Goal: Task Accomplishment & Management: Complete application form

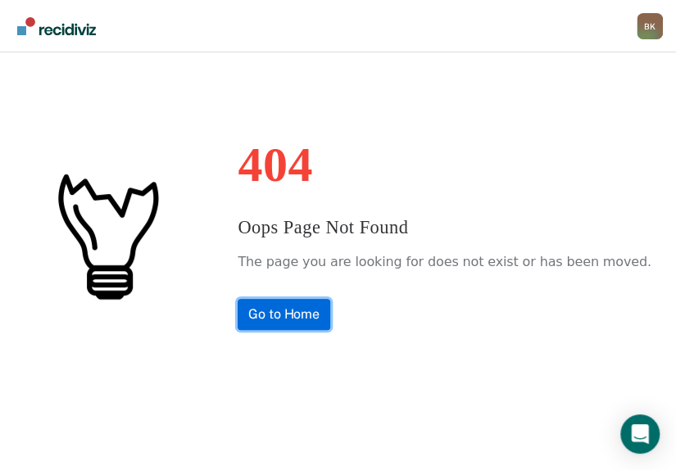
click at [310, 322] on link "Go to Home" at bounding box center [283, 314] width 93 height 31
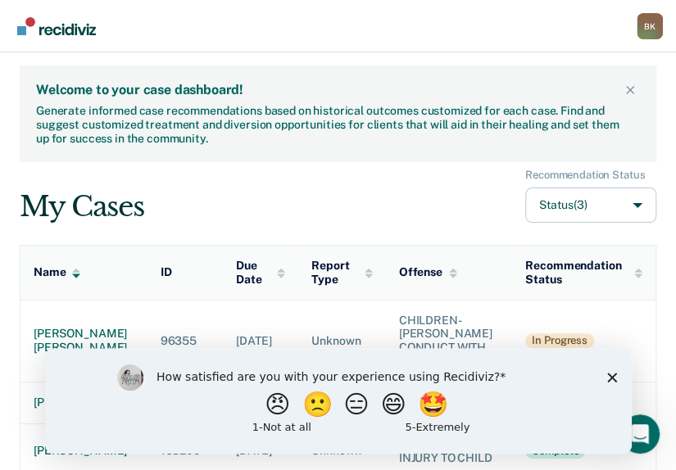
click at [612, 369] on div "How satisfied are you with your experience using Recidiviz? 😠 🙁 😑 😄 🤩 1 - Not a…" at bounding box center [337, 400] width 586 height 106
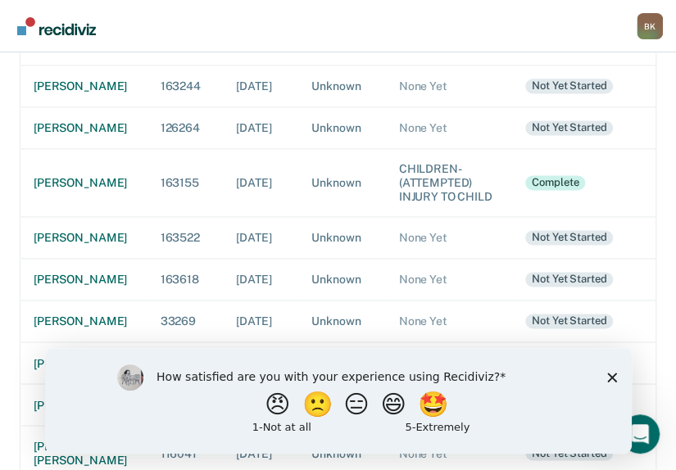
scroll to position [676, 0]
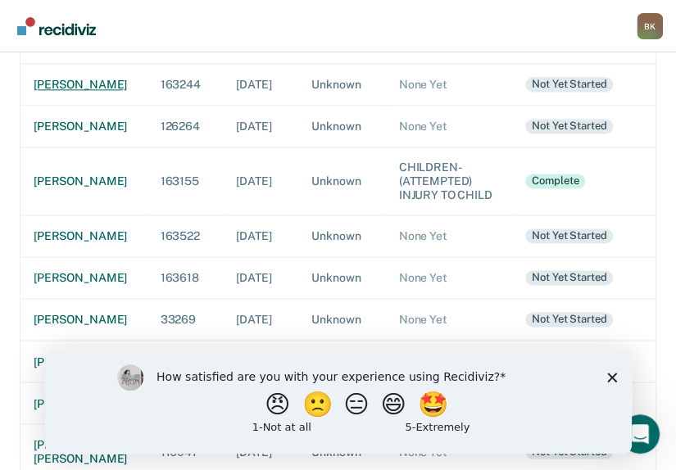
click at [75, 92] on div "[PERSON_NAME]" at bounding box center [84, 85] width 101 height 14
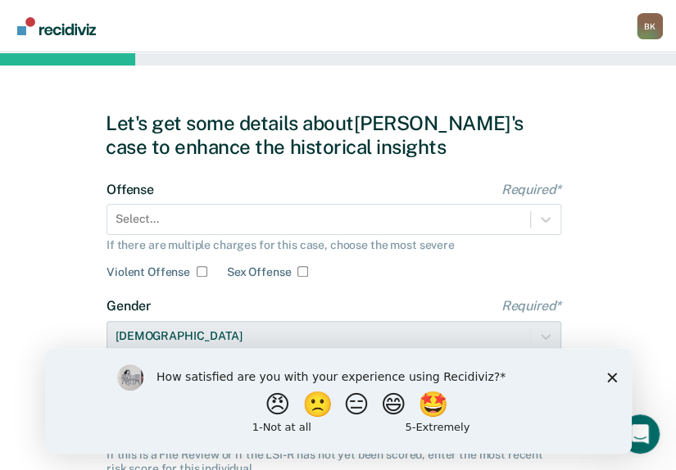
click at [668, 371] on div "Let's get some details about [PERSON_NAME]'s case to enhance the historical ins…" at bounding box center [338, 421] width 676 height 738
click at [608, 377] on icon "Close survey" at bounding box center [611, 377] width 10 height 10
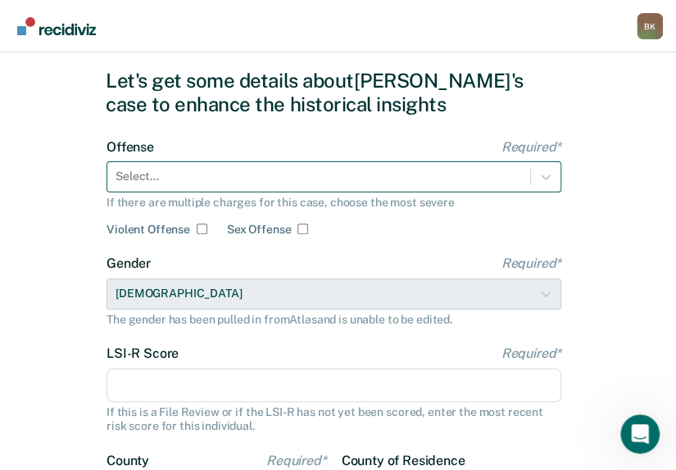
click at [246, 192] on div "Select..." at bounding box center [333, 176] width 454 height 31
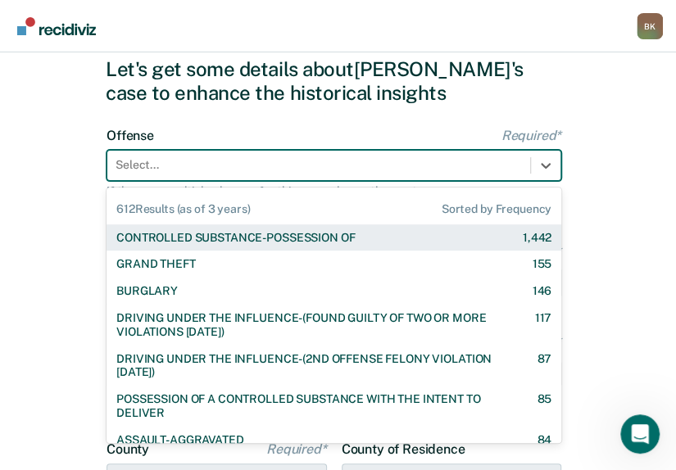
scroll to position [57, 0]
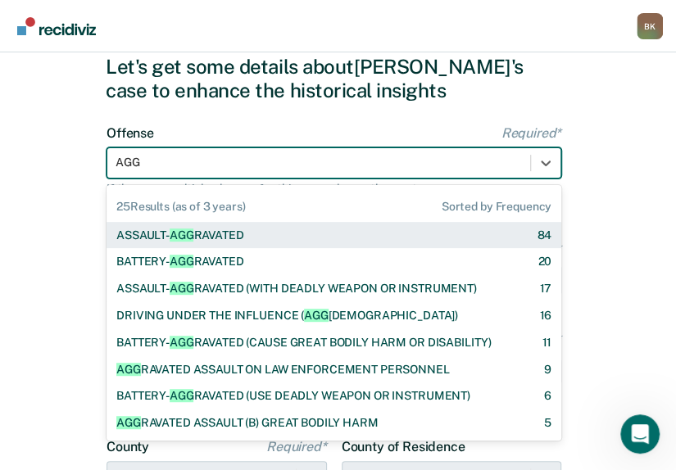
type input "AGGR"
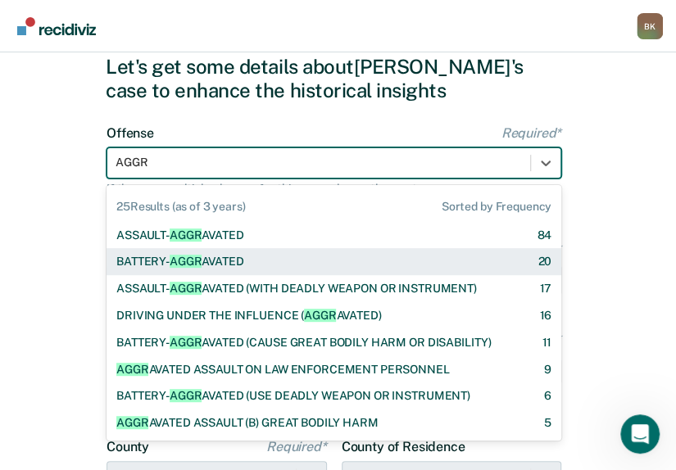
click at [242, 264] on div "BATTERY- AGGR AVATED" at bounding box center [180, 262] width 128 height 14
checkbox input "true"
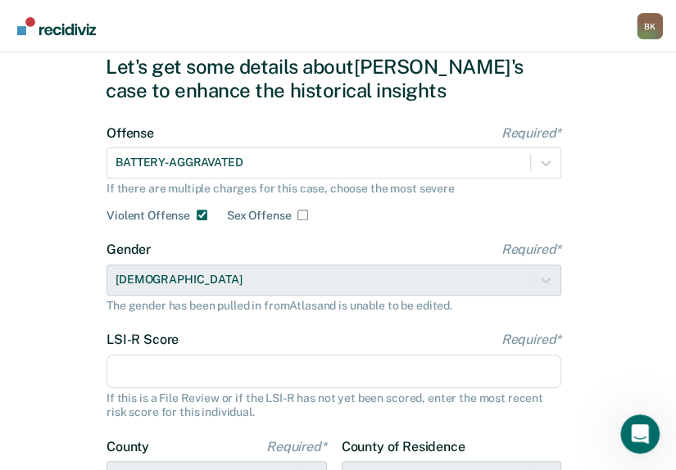
click at [305, 368] on input "LSI-R Score Required*" at bounding box center [333, 372] width 454 height 34
click at [279, 371] on input "LSI-R Score Required*" at bounding box center [333, 372] width 454 height 34
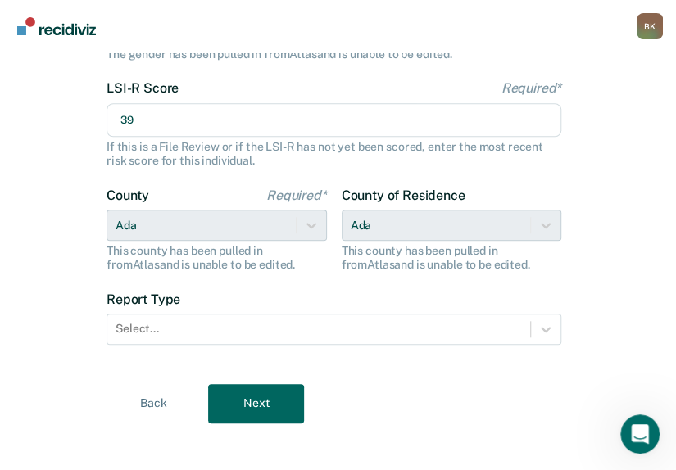
scroll to position [313, 0]
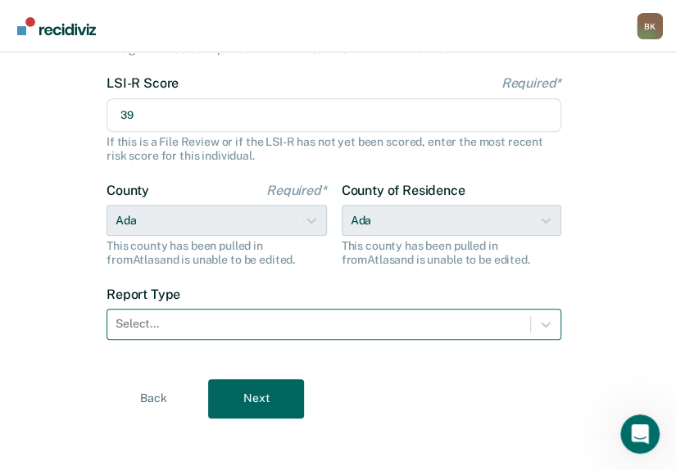
type input "39"
click at [264, 314] on div "Select..." at bounding box center [318, 324] width 423 height 24
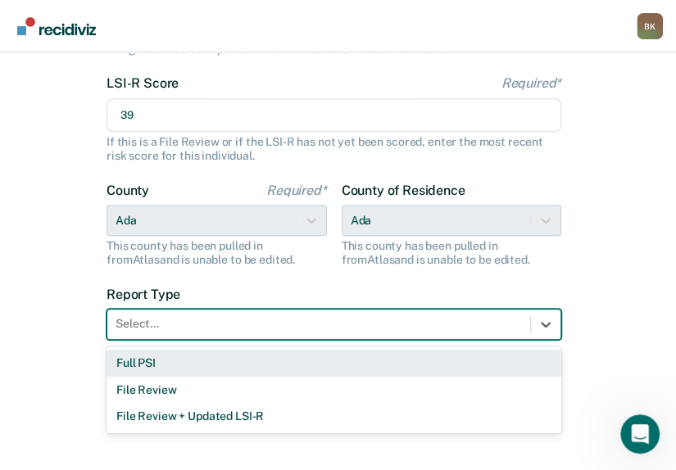
click at [169, 366] on div "Full PSI" at bounding box center [333, 363] width 454 height 27
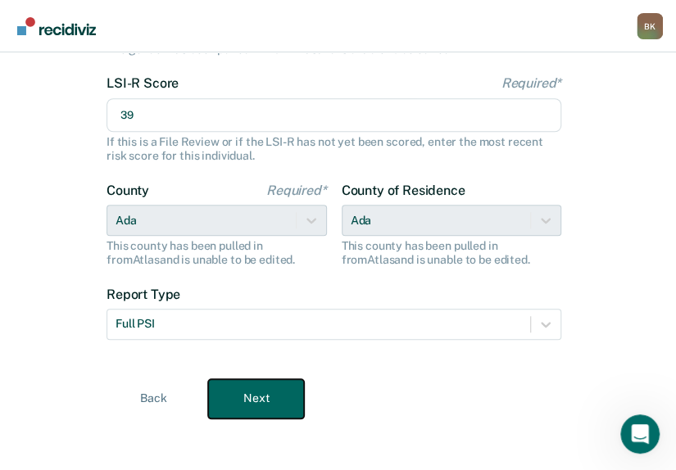
click at [250, 392] on button "Next" at bounding box center [256, 398] width 96 height 39
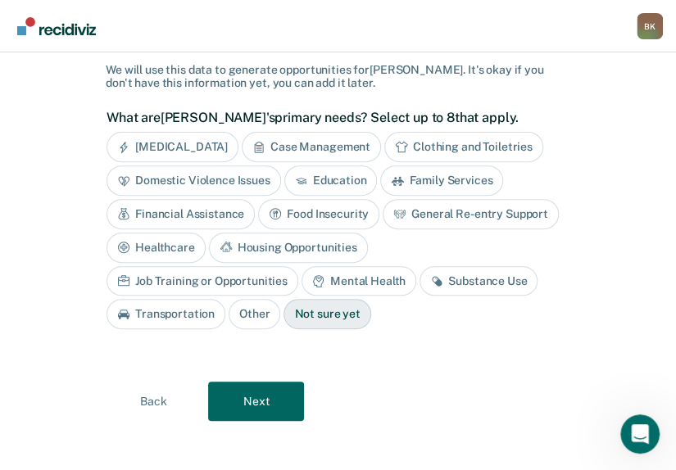
click at [233, 142] on div "[MEDICAL_DATA]" at bounding box center [172, 147] width 132 height 30
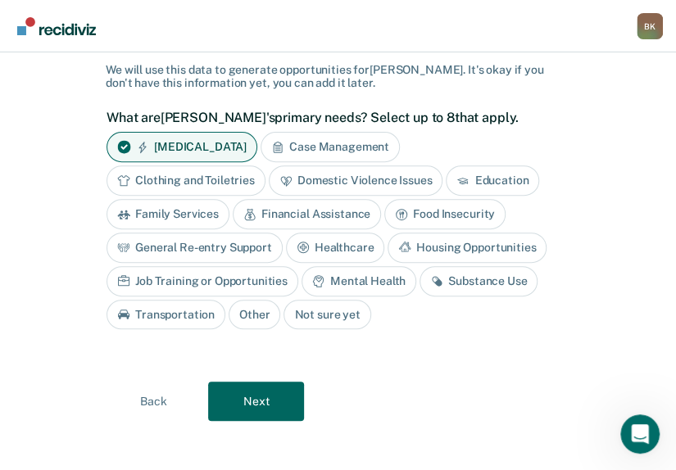
click at [359, 181] on div "Domestic Violence Issues" at bounding box center [356, 180] width 174 height 30
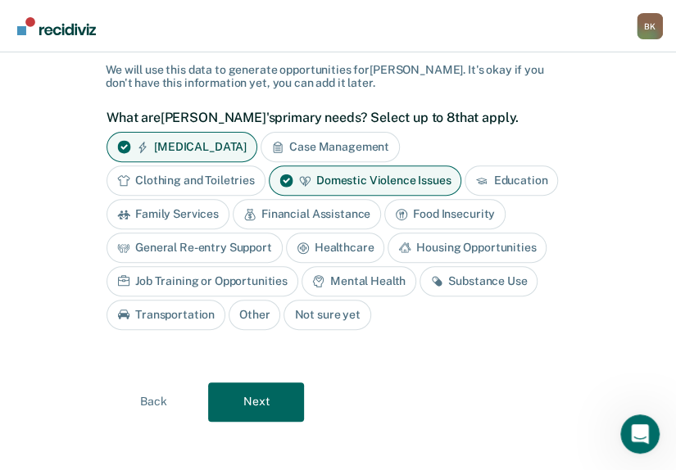
click at [355, 143] on div "Case Management" at bounding box center [329, 147] width 139 height 30
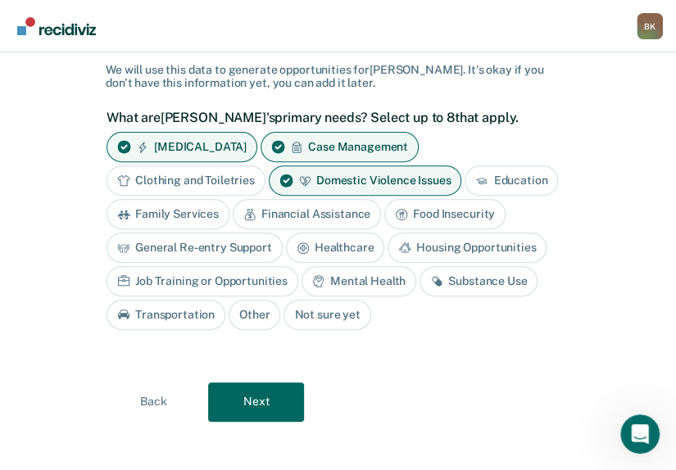
click at [225, 214] on div "Family Services" at bounding box center [167, 214] width 123 height 30
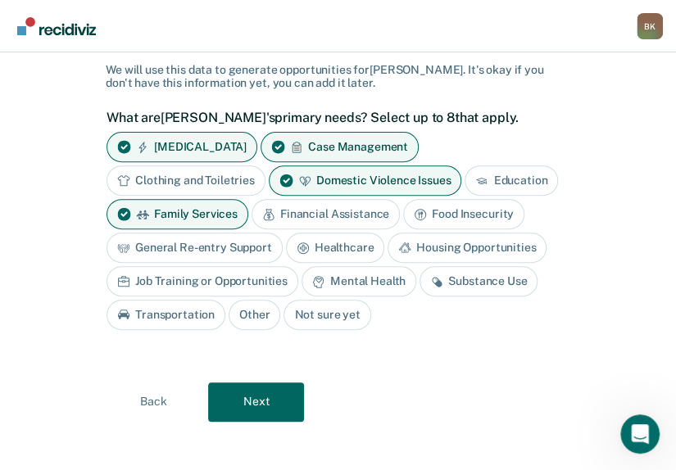
click at [233, 279] on div "Job Training or Opportunities" at bounding box center [202, 281] width 192 height 30
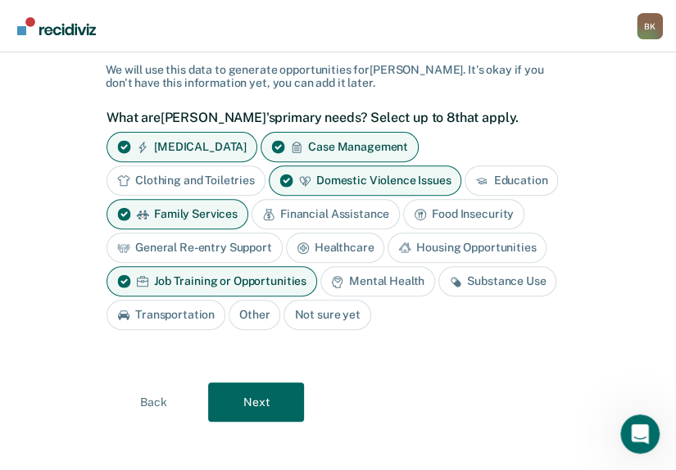
click at [193, 313] on div "Transportation" at bounding box center [165, 315] width 119 height 30
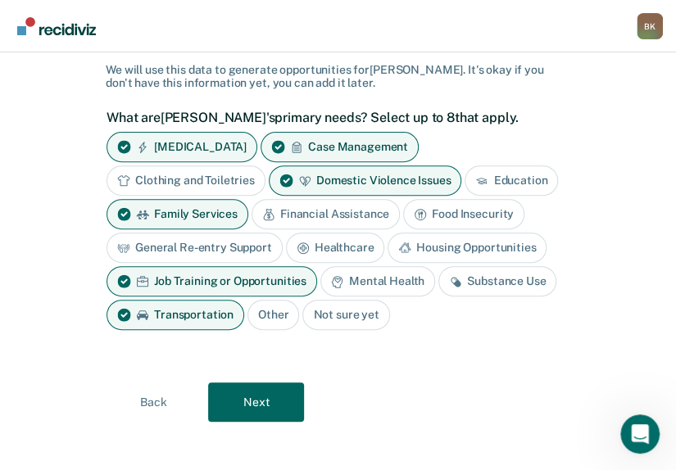
click at [377, 274] on div "Mental Health" at bounding box center [377, 281] width 115 height 30
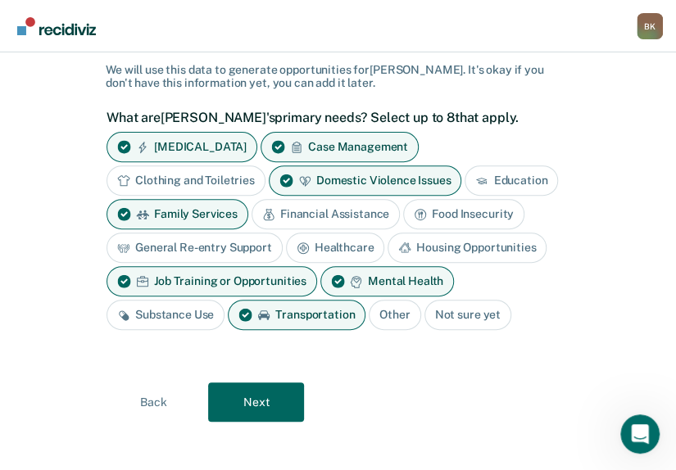
click at [164, 309] on div "Substance Use" at bounding box center [165, 315] width 118 height 30
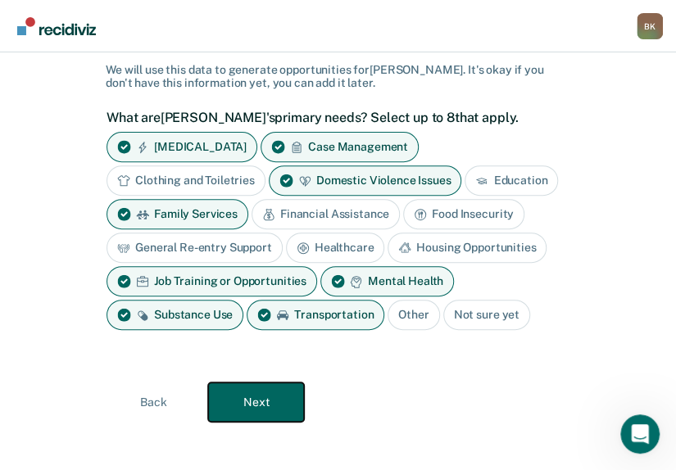
click at [253, 387] on button "Next" at bounding box center [256, 401] width 96 height 39
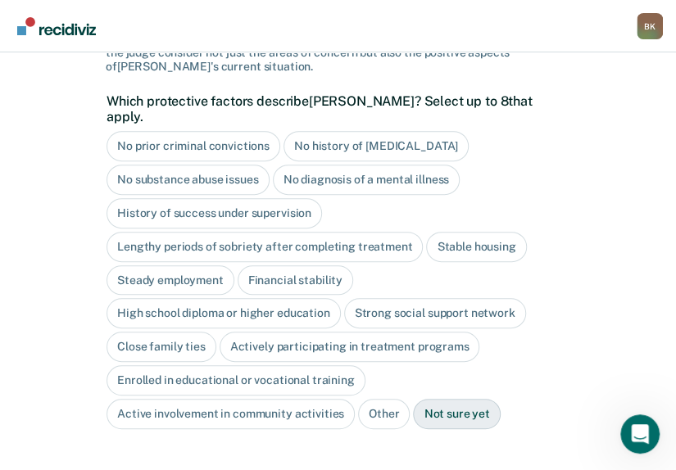
scroll to position [135, 0]
click at [282, 302] on div "High school diploma or higher education" at bounding box center [223, 314] width 234 height 30
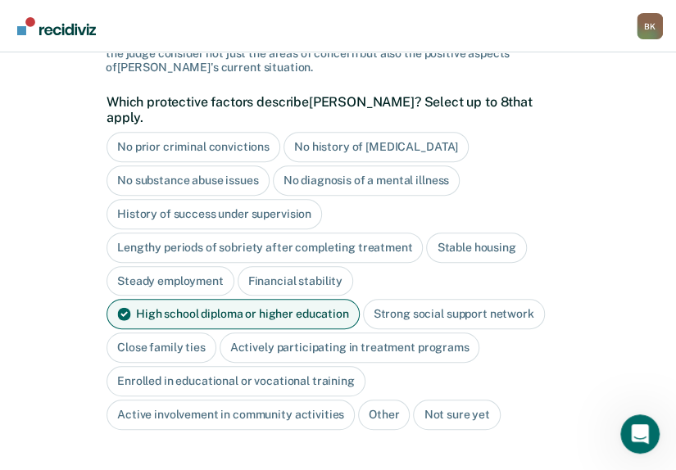
click at [147, 332] on div "Close family ties" at bounding box center [161, 347] width 110 height 30
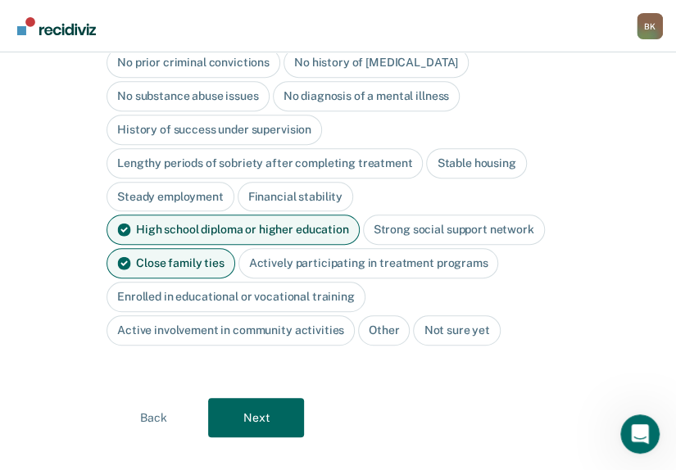
scroll to position [224, 0]
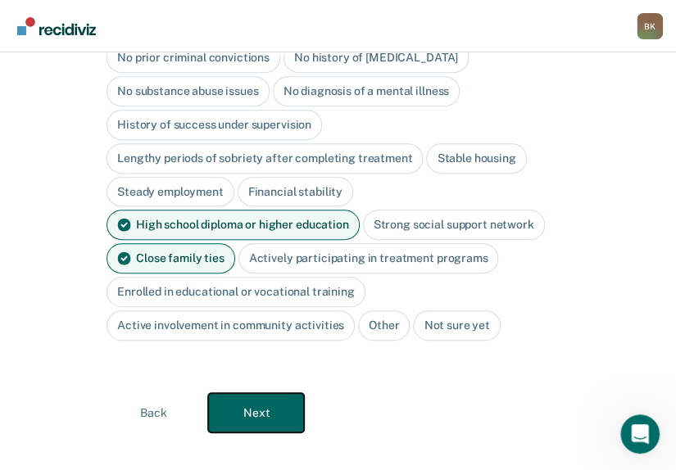
click at [257, 393] on button "Next" at bounding box center [256, 412] width 96 height 39
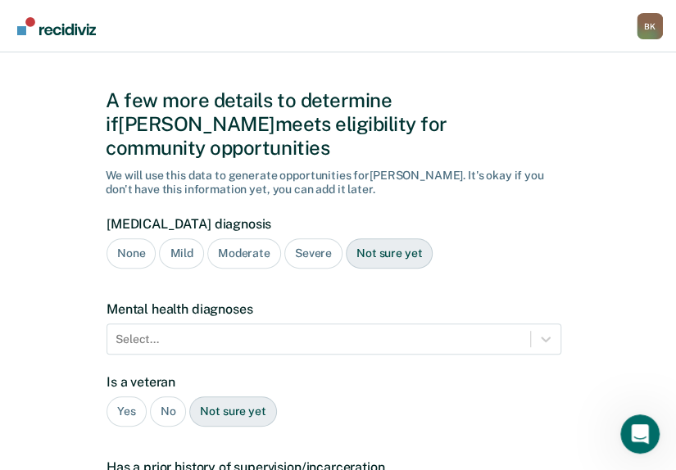
scroll to position [21, 0]
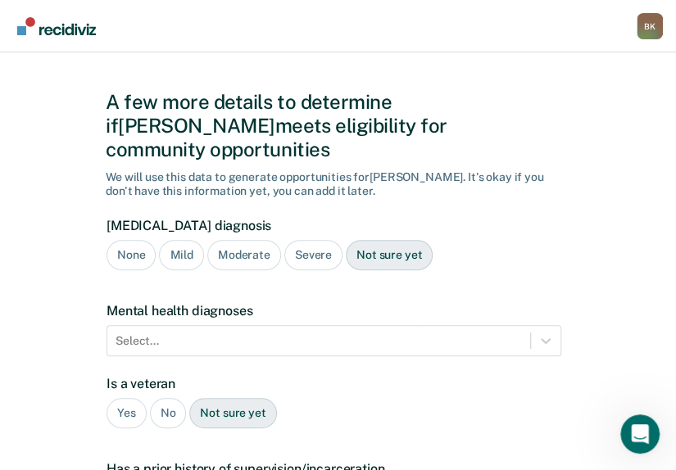
click at [306, 240] on div "Severe" at bounding box center [313, 255] width 58 height 30
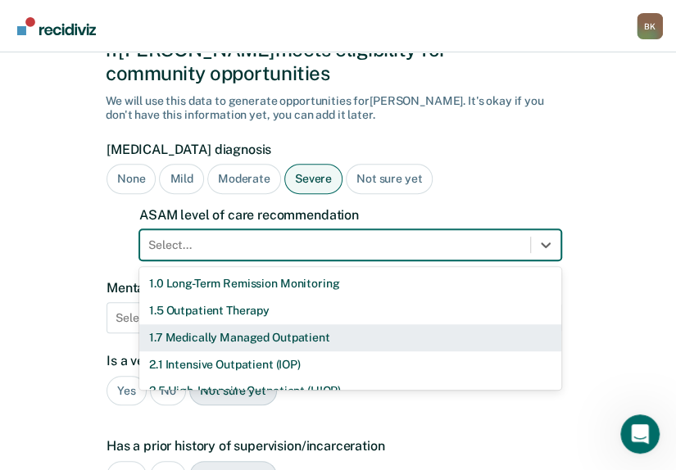
click at [286, 260] on div "11 results available. Use Up and Down to choose options, press Enter to select …" at bounding box center [350, 244] width 422 height 31
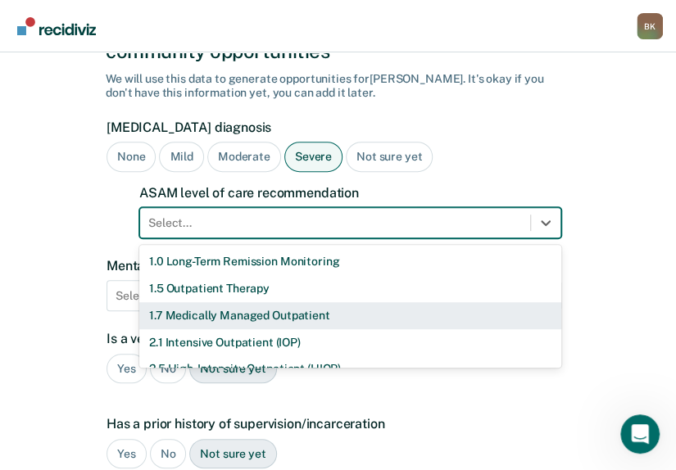
scroll to position [123, 0]
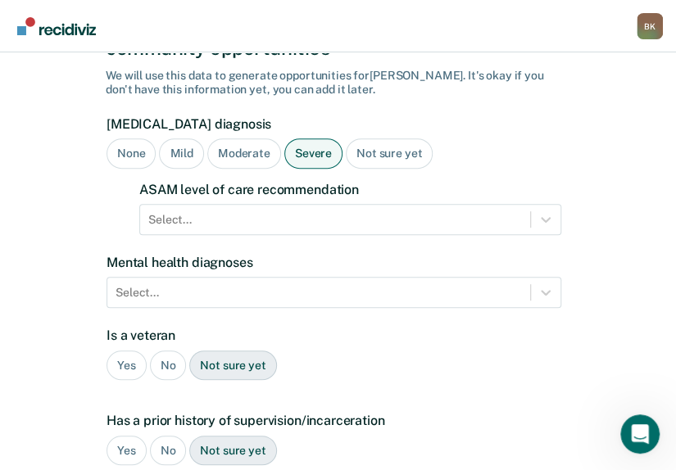
click at [391, 436] on div "Yes No Not sure yet" at bounding box center [333, 451] width 454 height 30
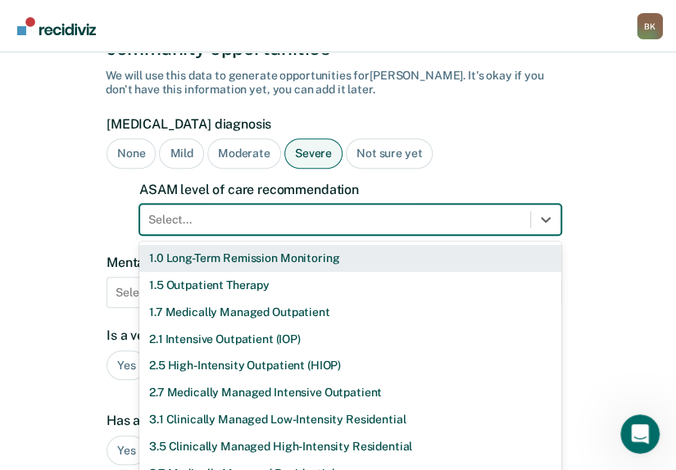
click at [219, 211] on div at bounding box center [334, 219] width 373 height 17
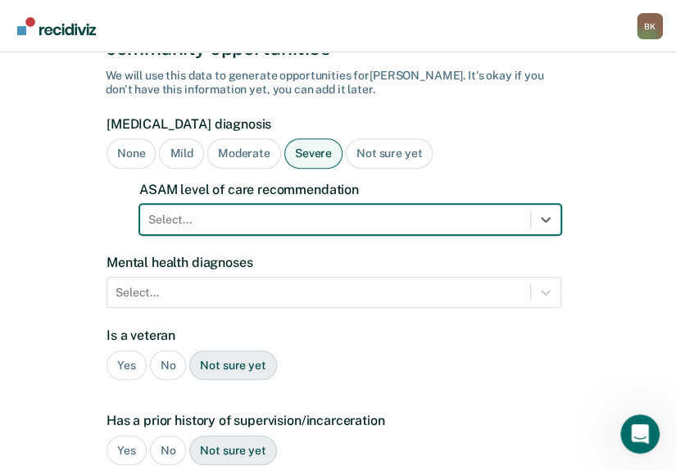
click at [219, 211] on div at bounding box center [334, 219] width 373 height 17
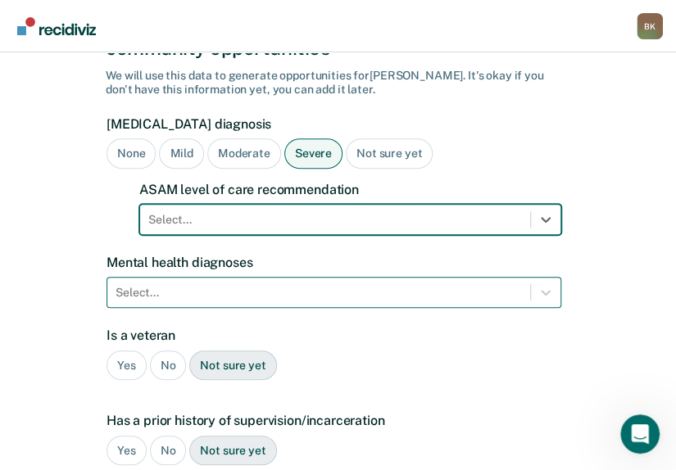
scroll to position [195, 0]
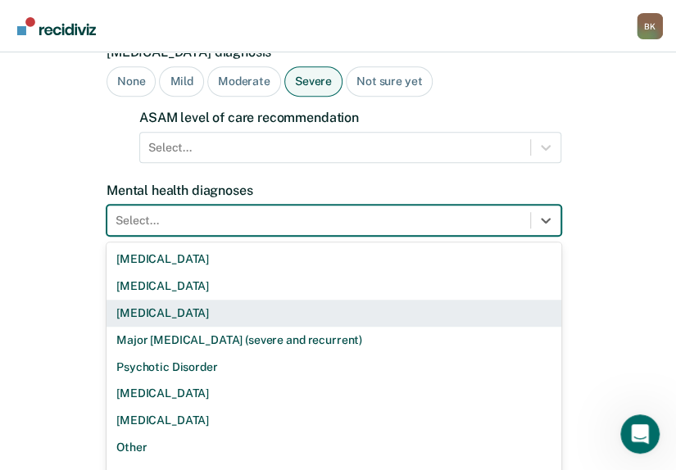
click at [303, 236] on div "9 results available. Use Up and Down to choose options, press Enter to select t…" at bounding box center [333, 220] width 454 height 31
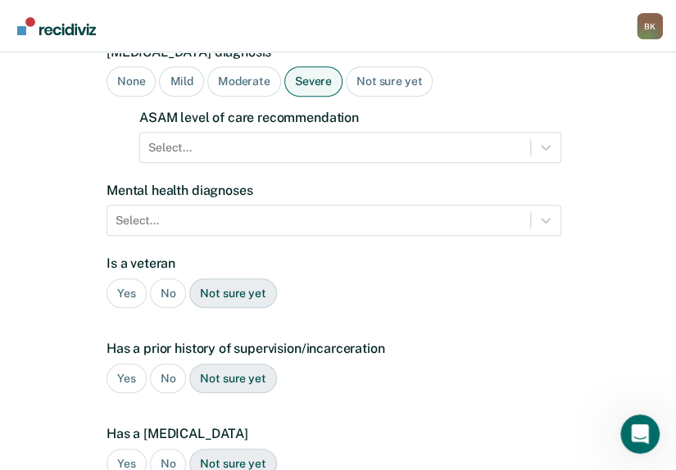
click at [359, 459] on div "Has a [MEDICAL_DATA] Yes No Not sure yet" at bounding box center [333, 459] width 454 height 66
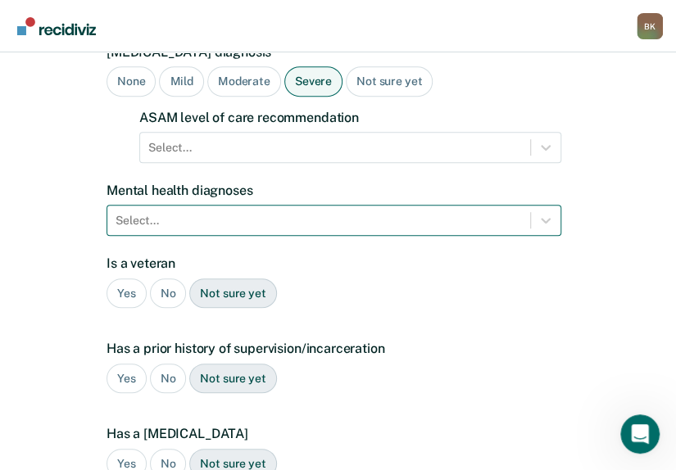
click at [154, 212] on div at bounding box center [318, 220] width 406 height 17
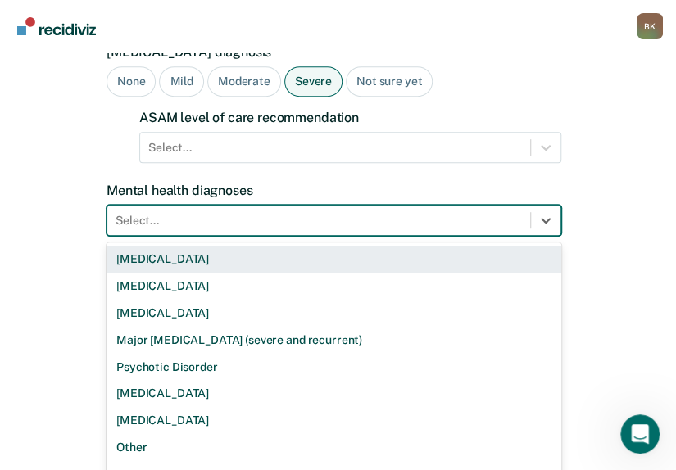
click at [167, 246] on div "[MEDICAL_DATA]" at bounding box center [333, 259] width 454 height 27
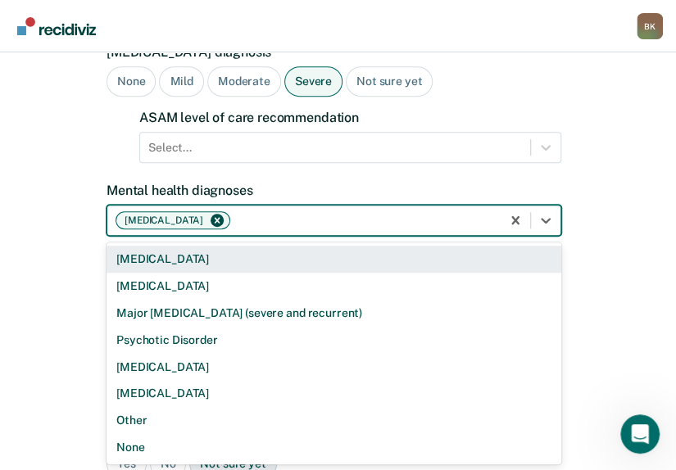
click at [243, 212] on div at bounding box center [362, 220] width 259 height 17
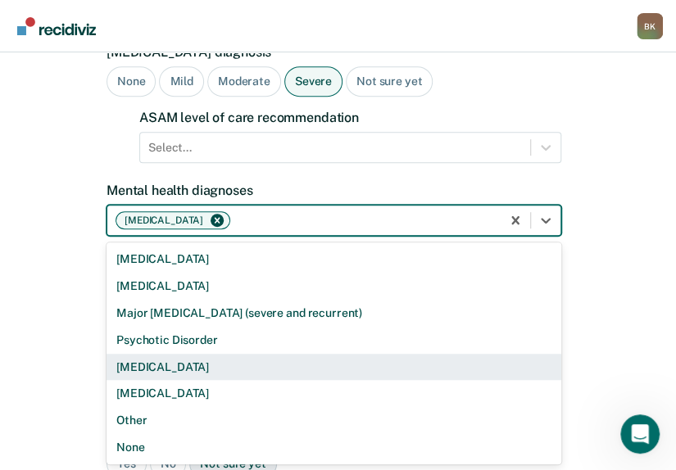
click at [207, 354] on div "[MEDICAL_DATA]" at bounding box center [333, 367] width 454 height 27
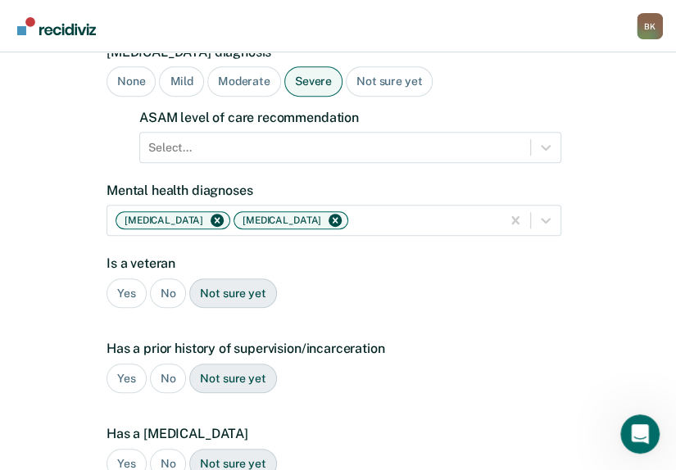
click at [502, 383] on form "[MEDICAL_DATA] diagnosis None Mild Moderate Severe Not sure yet ASAM level of c…" at bounding box center [333, 362] width 454 height 637
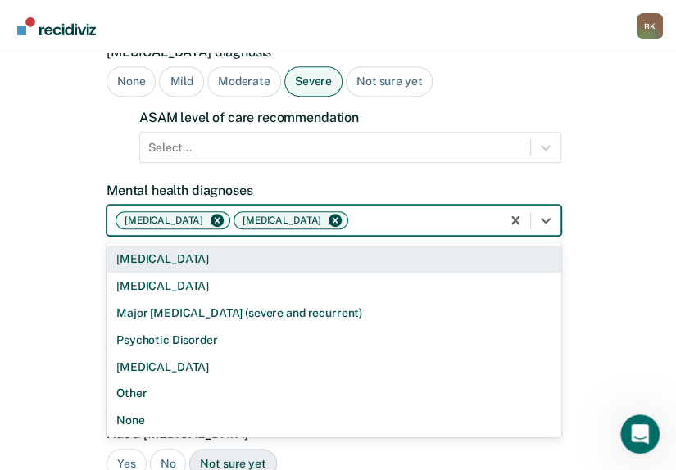
click at [351, 212] on div at bounding box center [421, 220] width 141 height 17
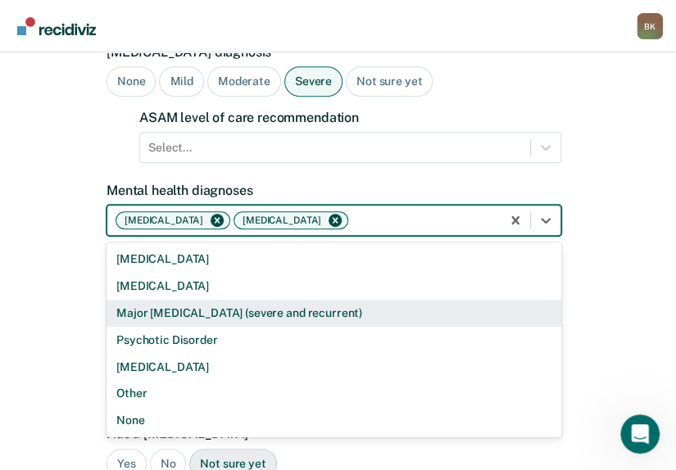
click at [213, 300] on div "Major [MEDICAL_DATA] (severe and recurrent)" at bounding box center [333, 313] width 454 height 27
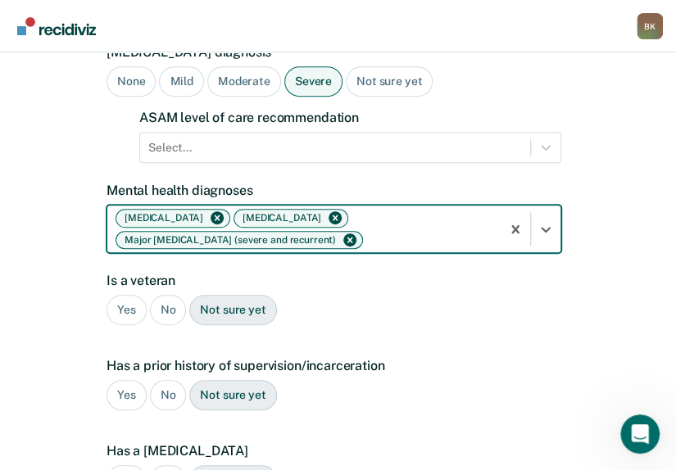
click at [414, 231] on div at bounding box center [429, 239] width 126 height 17
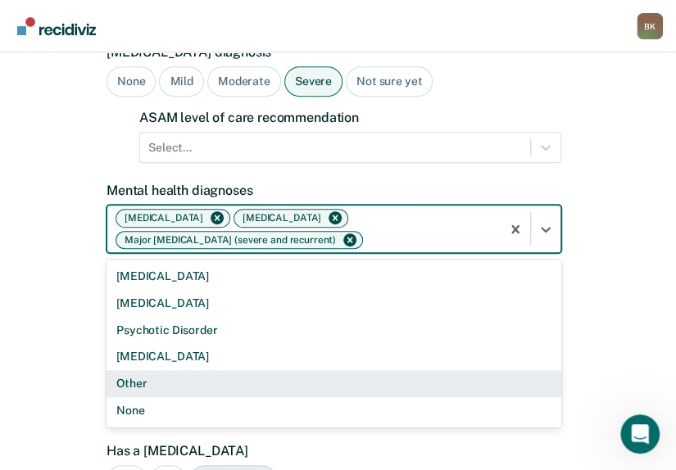
click at [198, 370] on div "Other" at bounding box center [333, 383] width 454 height 27
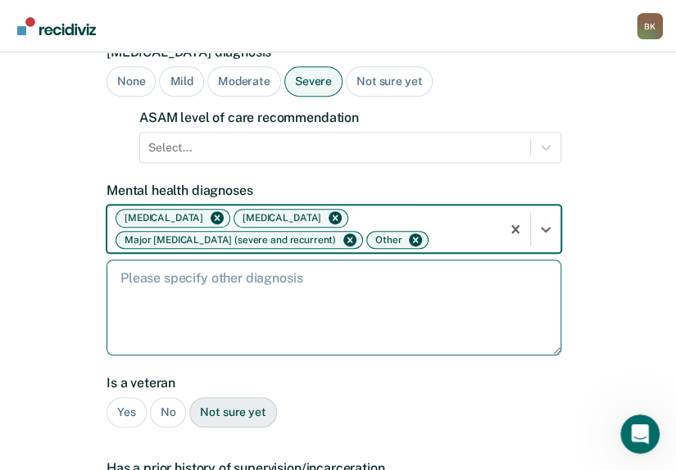
click at [273, 315] on textarea at bounding box center [333, 308] width 454 height 96
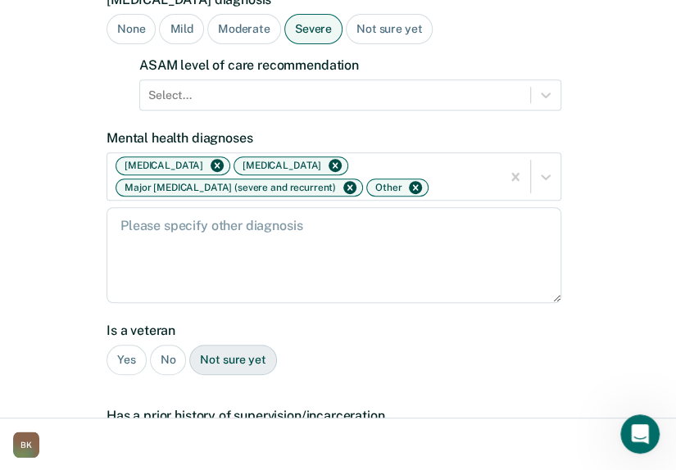
scroll to position [0, 0]
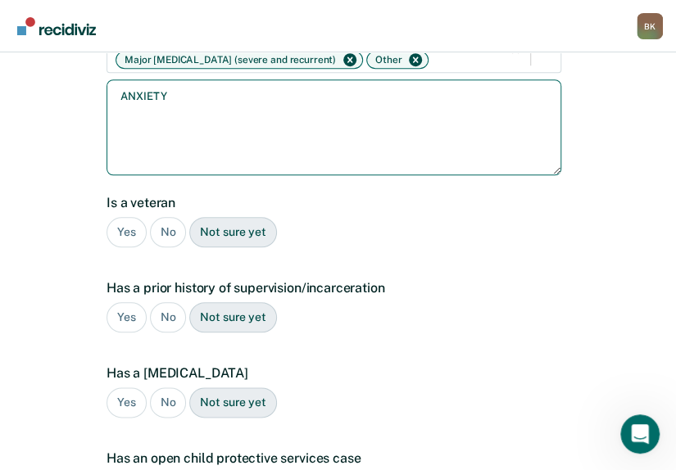
scroll to position [390, 0]
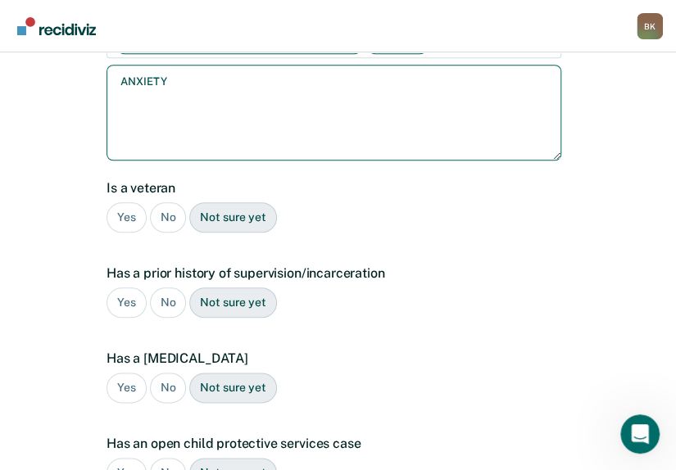
type textarea "ANXIETY"
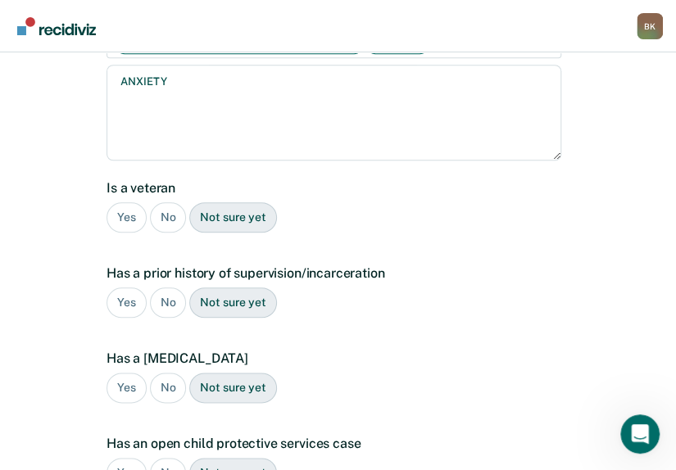
click at [156, 202] on div "No" at bounding box center [168, 217] width 37 height 30
click at [117, 287] on div "Yes" at bounding box center [126, 302] width 40 height 30
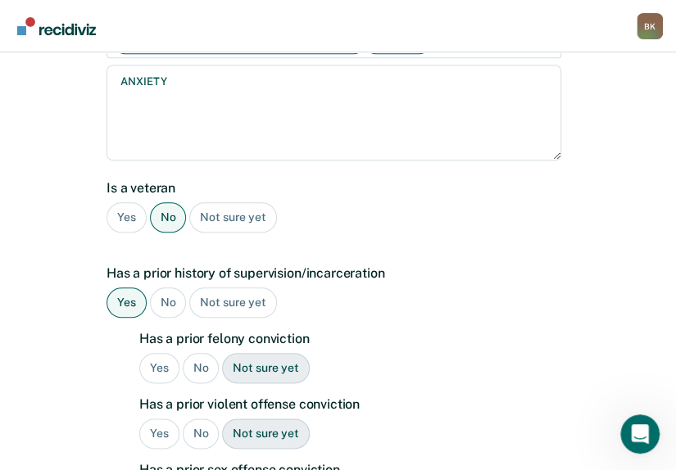
click at [190, 353] on div "No" at bounding box center [201, 368] width 37 height 30
click at [147, 418] on div "Yes" at bounding box center [159, 433] width 40 height 30
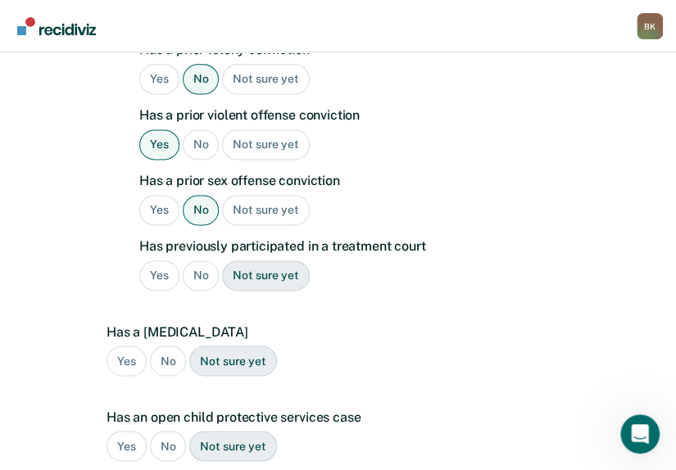
scroll to position [693, 0]
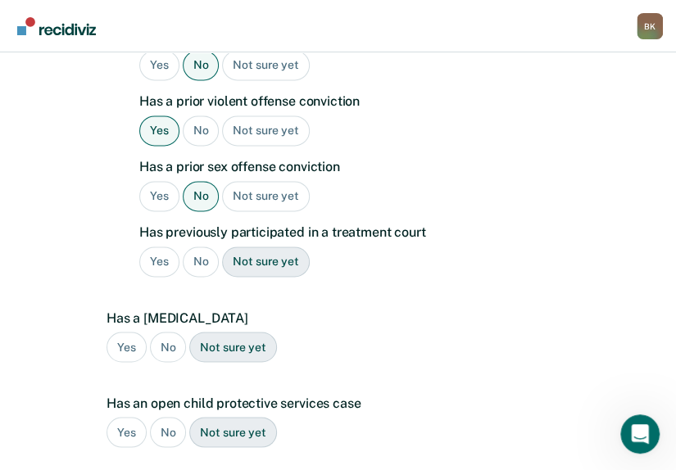
click at [193, 246] on div "No" at bounding box center [201, 261] width 37 height 30
click at [120, 332] on div "Yes" at bounding box center [126, 347] width 40 height 30
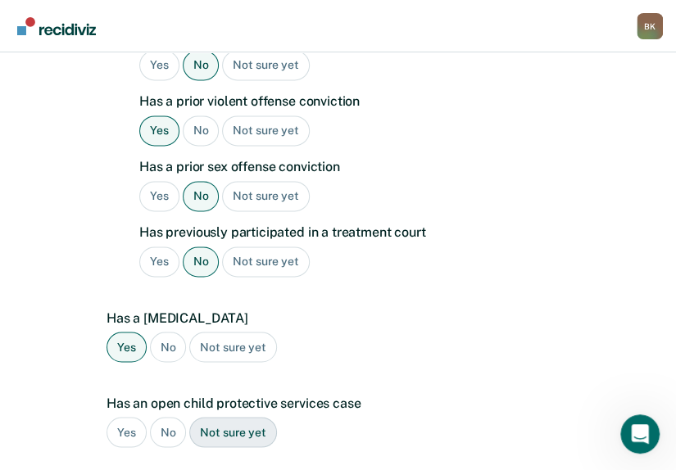
click at [175, 417] on div "No" at bounding box center [168, 432] width 37 height 30
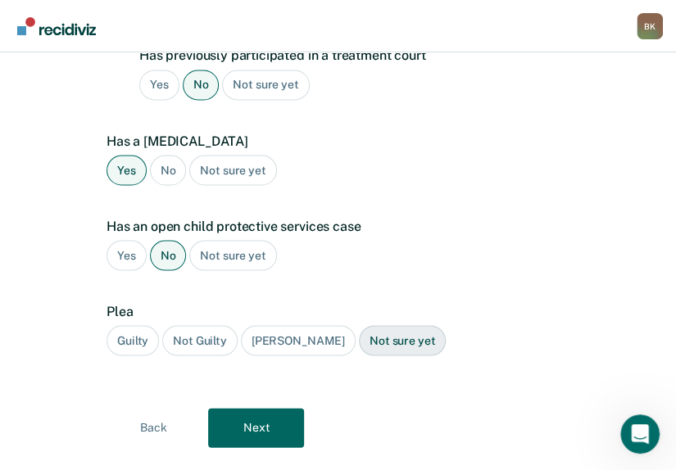
scroll to position [875, 0]
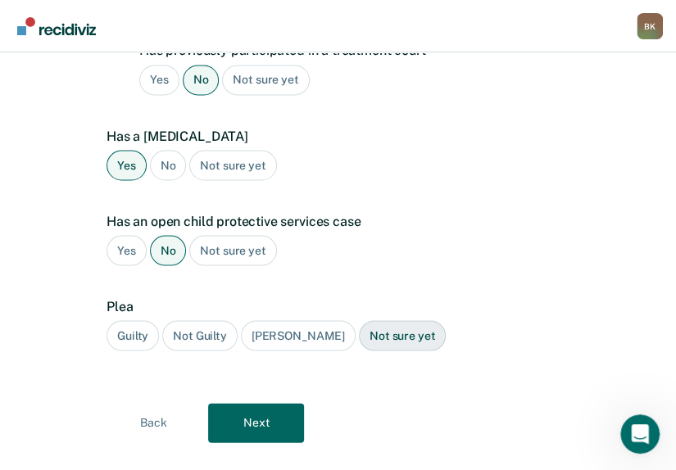
click at [130, 320] on div "Guilty" at bounding box center [132, 335] width 52 height 30
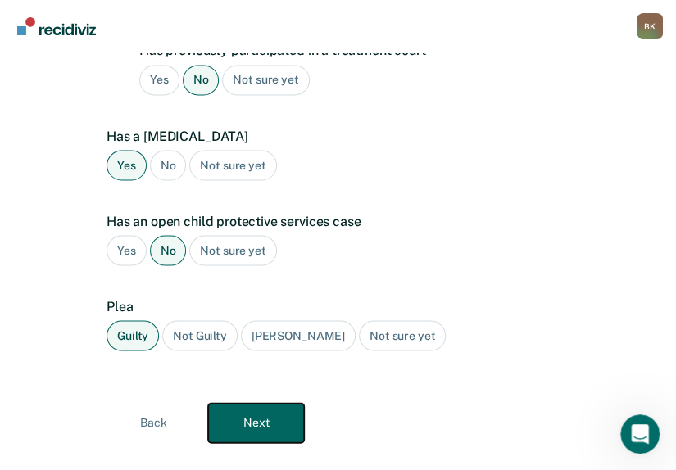
click at [269, 403] on button "Next" at bounding box center [256, 422] width 96 height 39
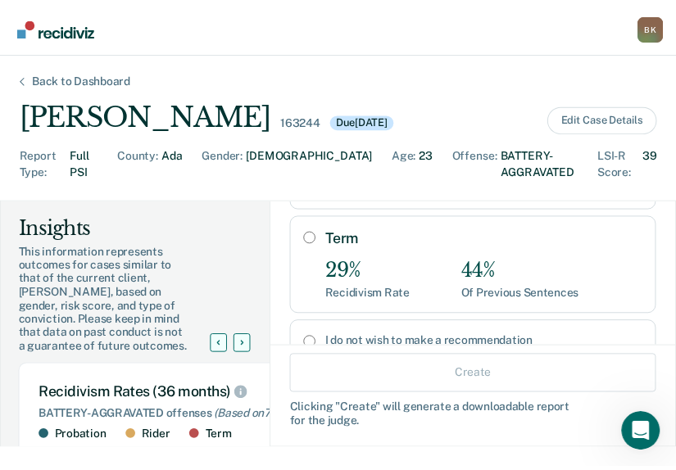
scroll to position [288, 0]
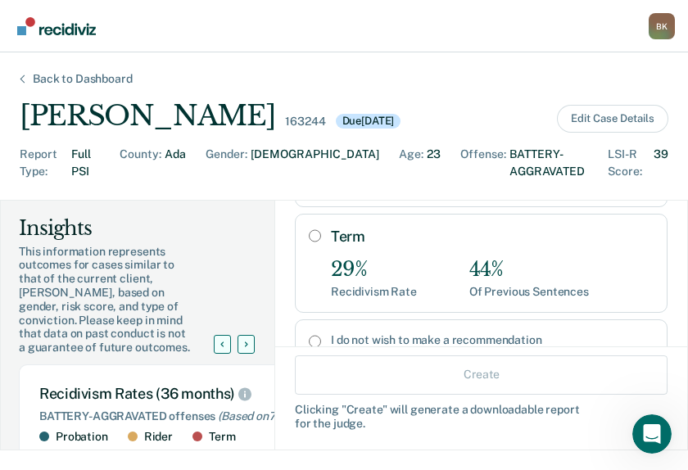
click at [309, 233] on input "Term" at bounding box center [315, 235] width 12 height 13
radio input "true"
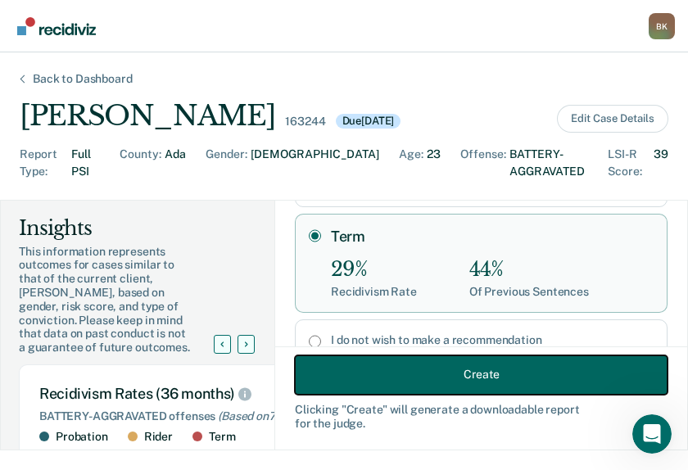
click at [462, 382] on button "Create" at bounding box center [481, 374] width 373 height 39
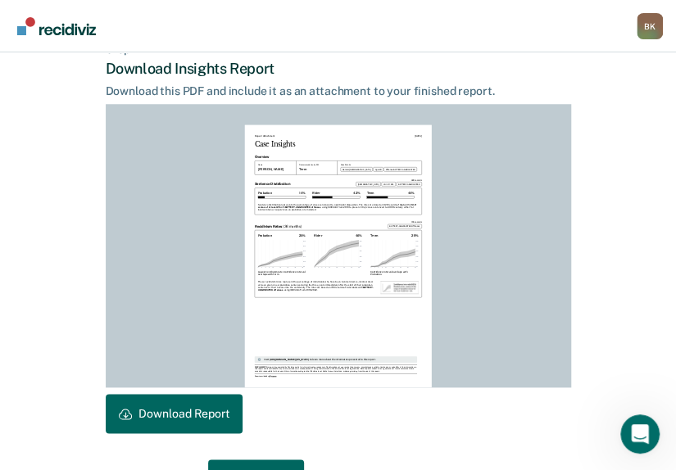
scroll to position [463, 0]
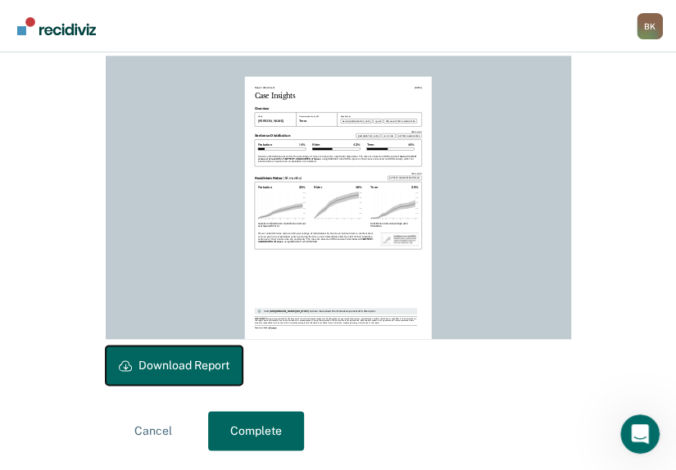
click at [139, 366] on button "Download Report" at bounding box center [174, 365] width 137 height 39
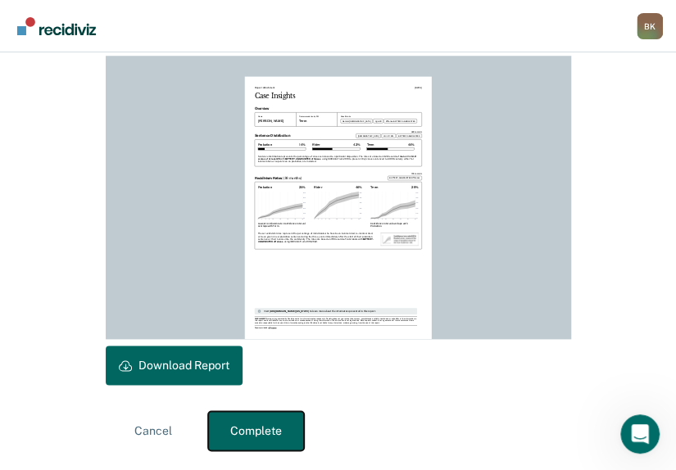
click at [251, 440] on button "Complete" at bounding box center [256, 430] width 96 height 39
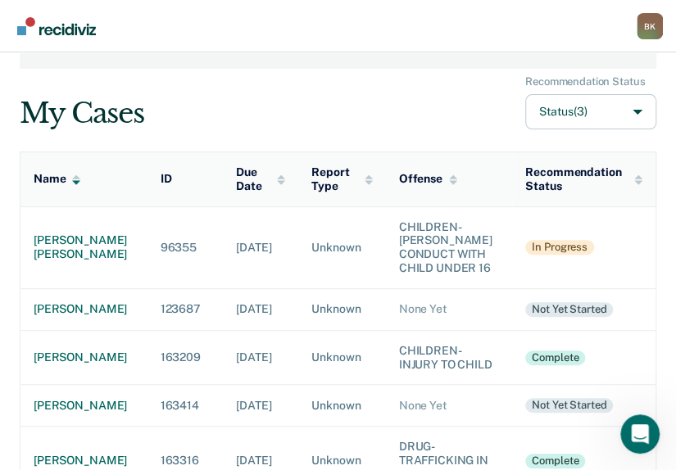
scroll to position [5, 0]
